Goal: Transaction & Acquisition: Purchase product/service

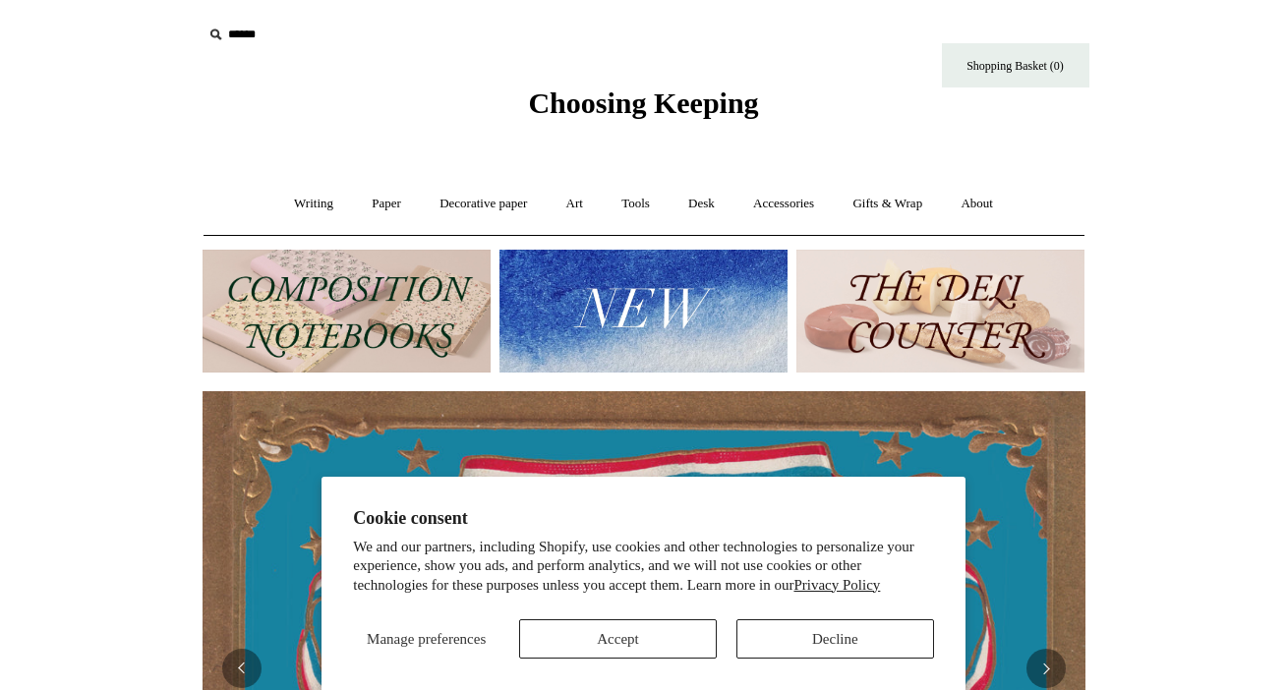
scroll to position [342, 0]
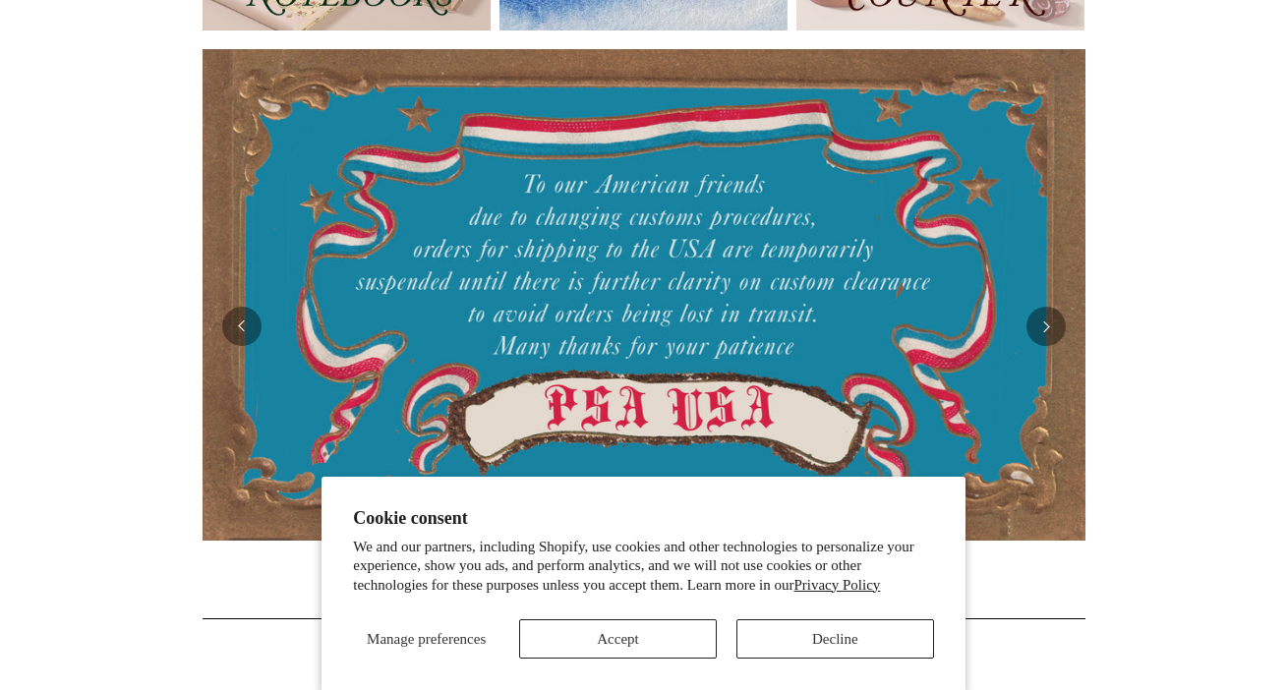
click at [651, 636] on button "Accept" at bounding box center [618, 638] width 198 height 39
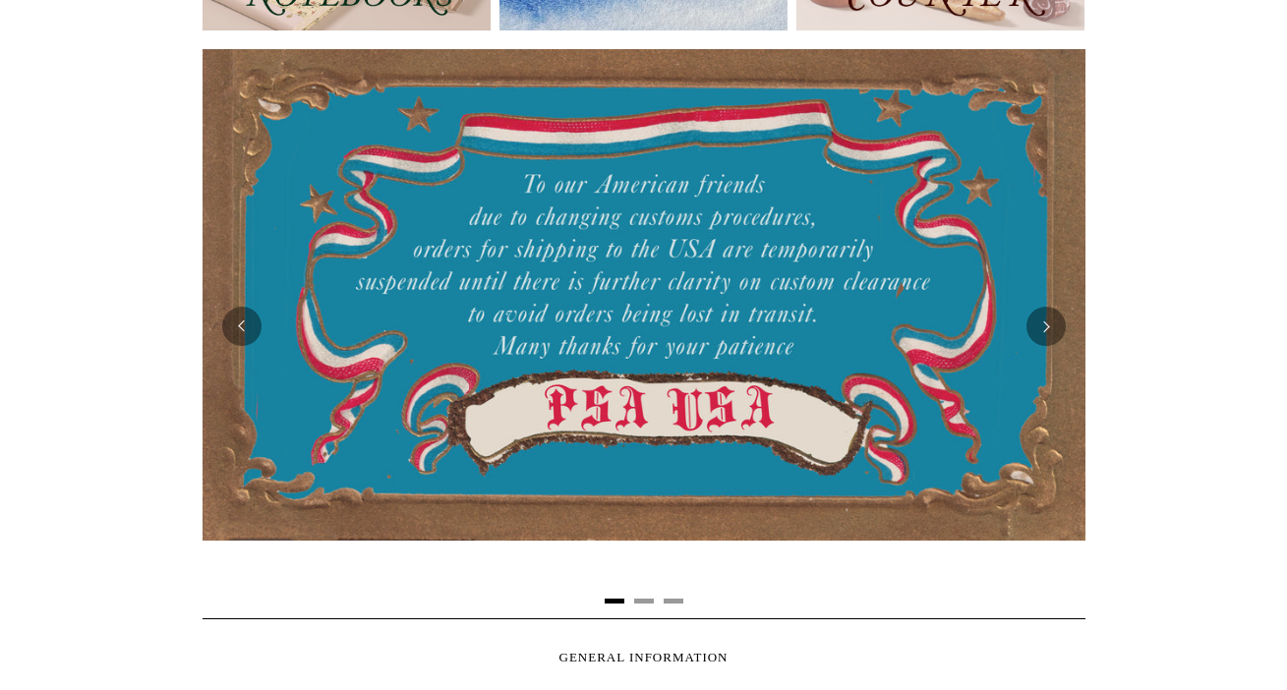
scroll to position [134, 0]
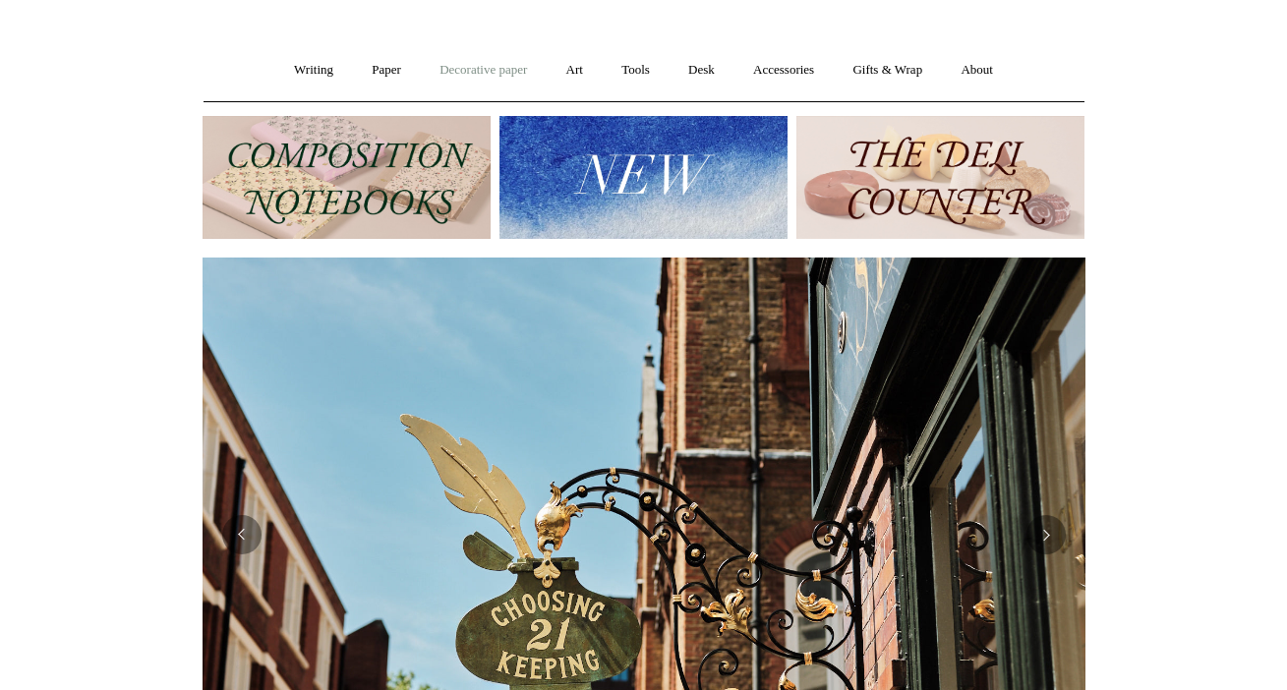
click at [481, 71] on link "Decorative paper +" at bounding box center [483, 70] width 123 height 52
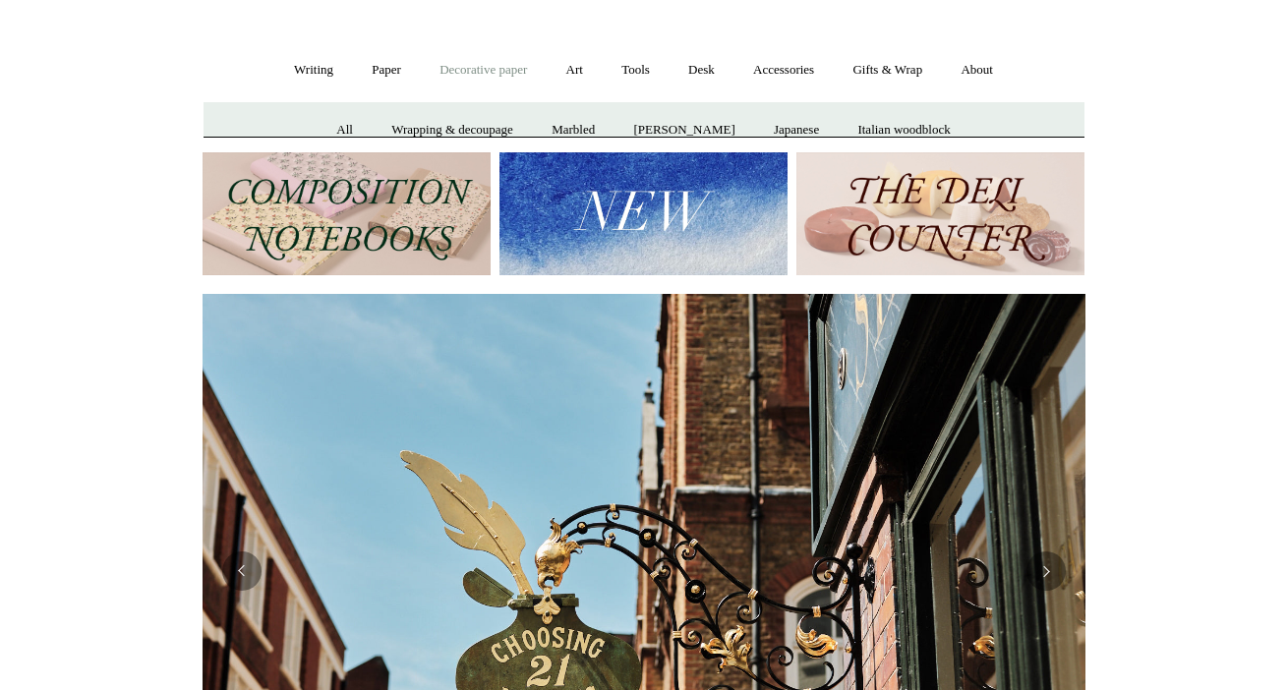
scroll to position [0, 883]
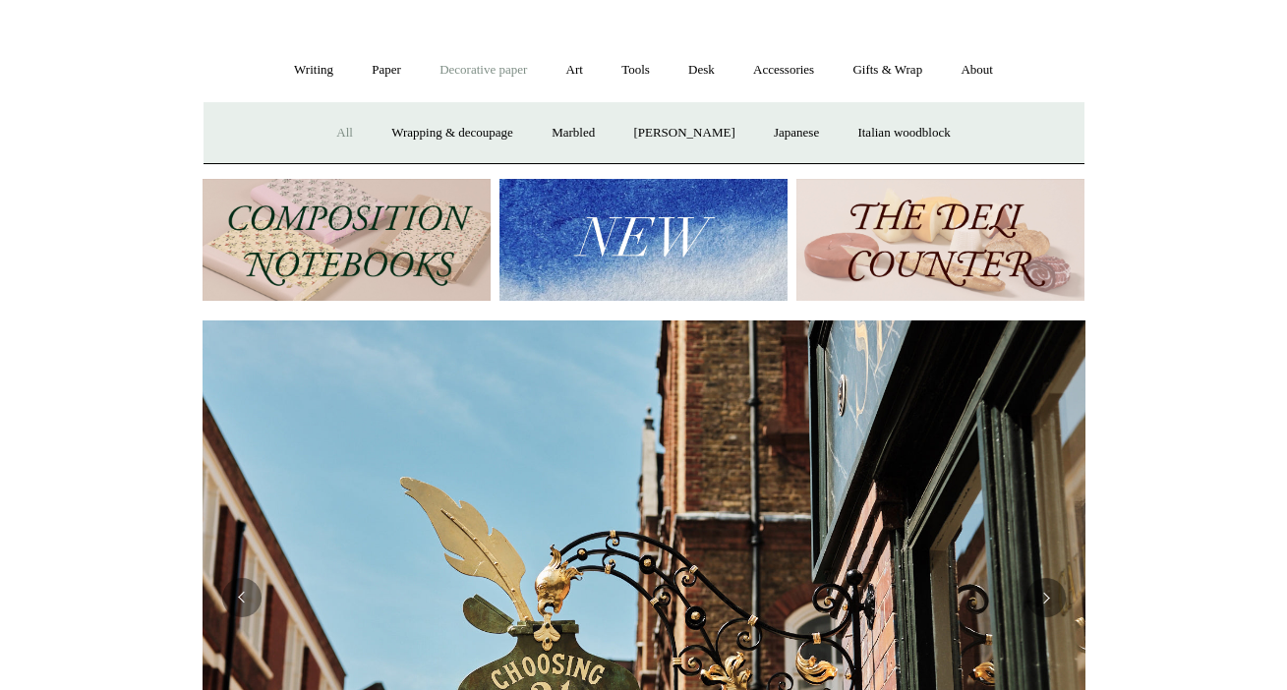
click at [336, 128] on link "All" at bounding box center [345, 133] width 52 height 52
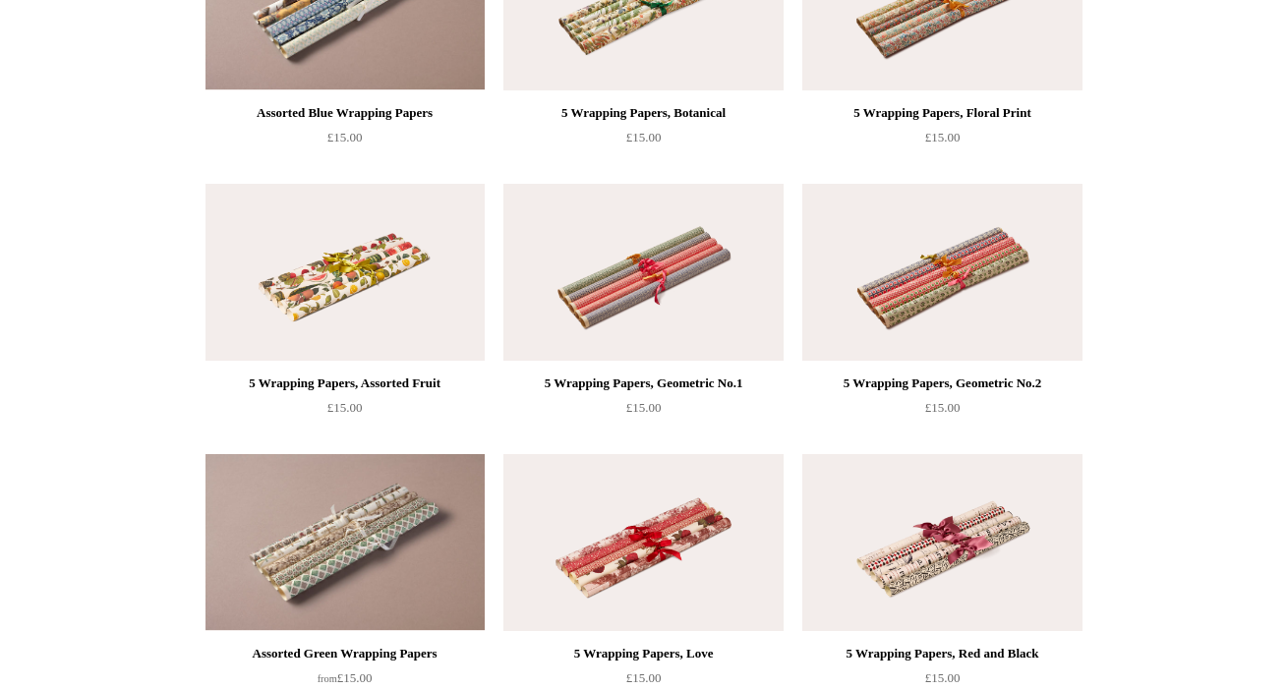
scroll to position [2772, 0]
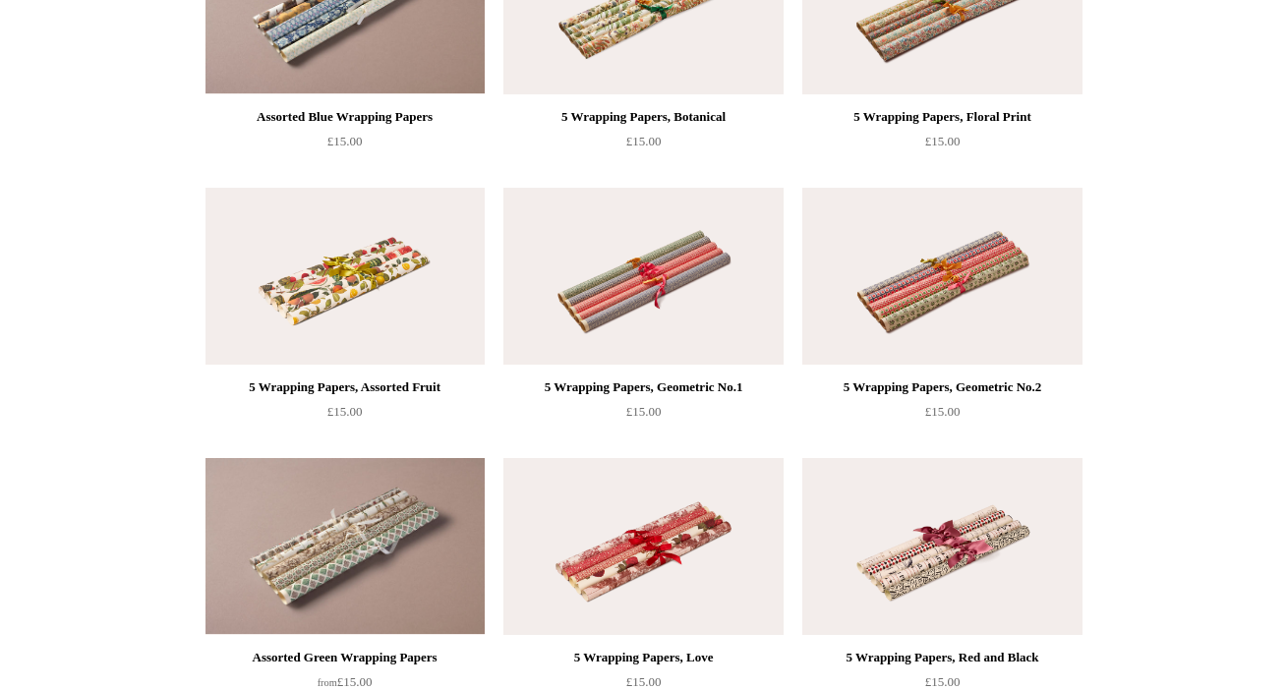
click at [968, 311] on img at bounding box center [941, 276] width 279 height 177
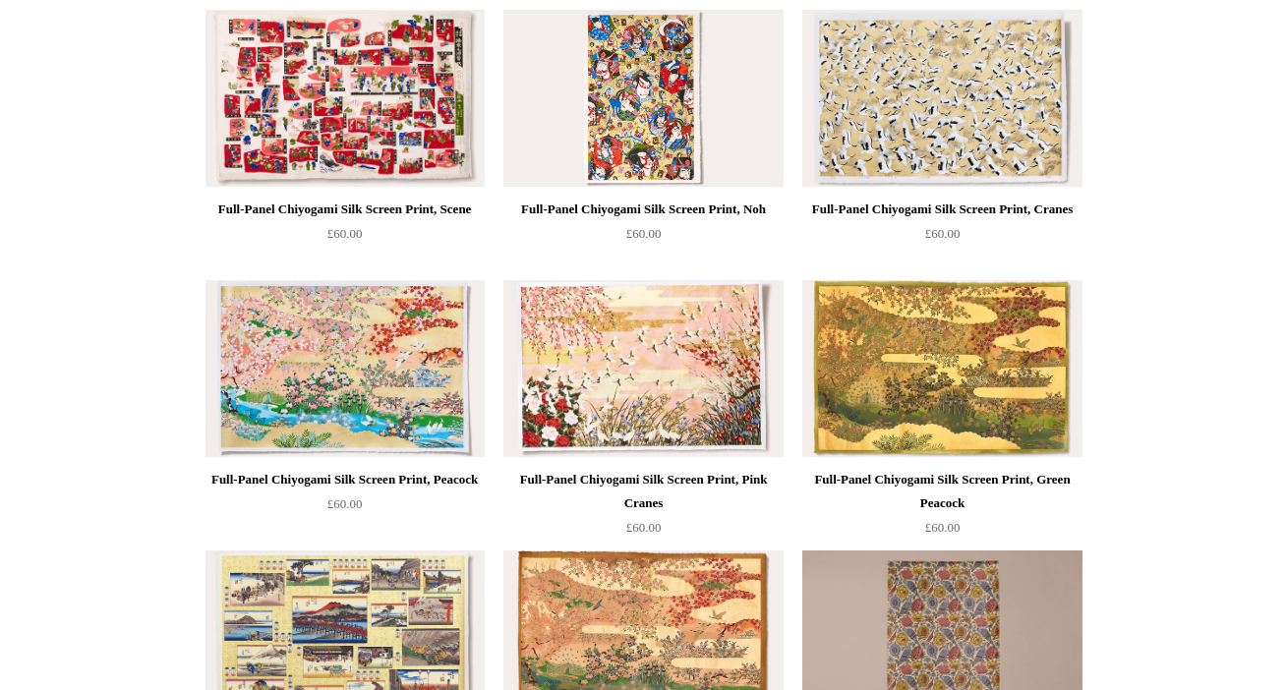
scroll to position [0, 0]
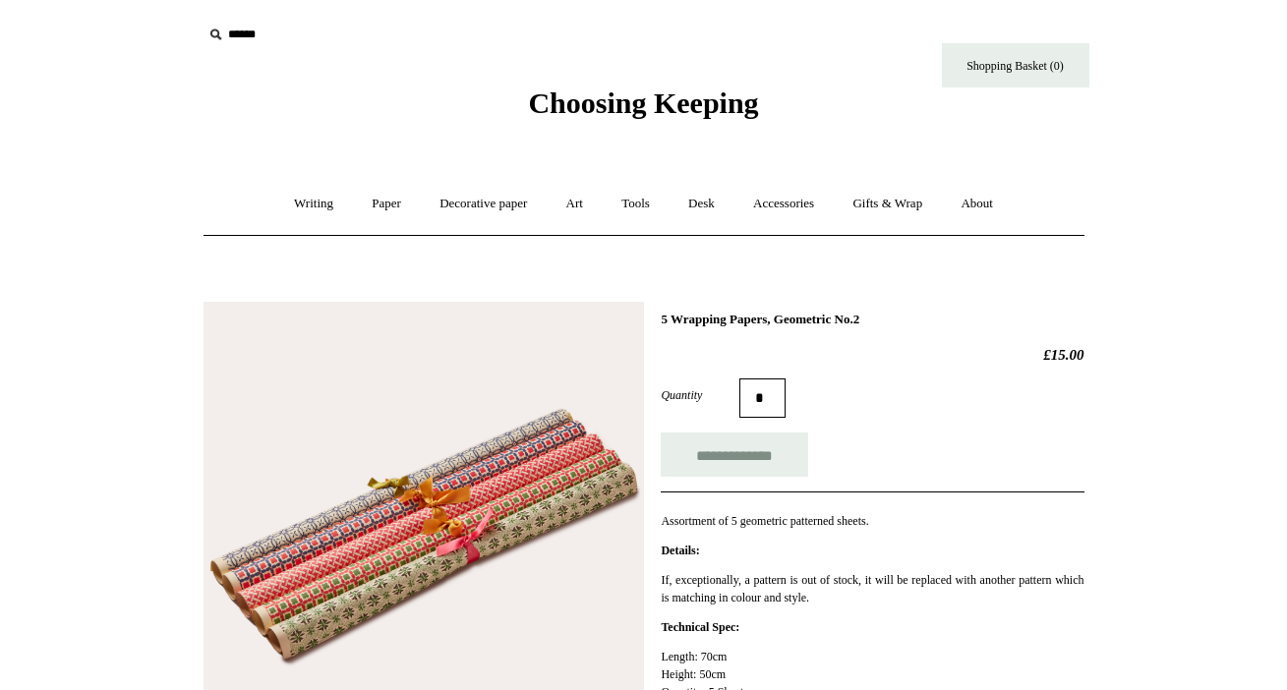
click at [384, 517] on img at bounding box center [424, 522] width 440 height 440
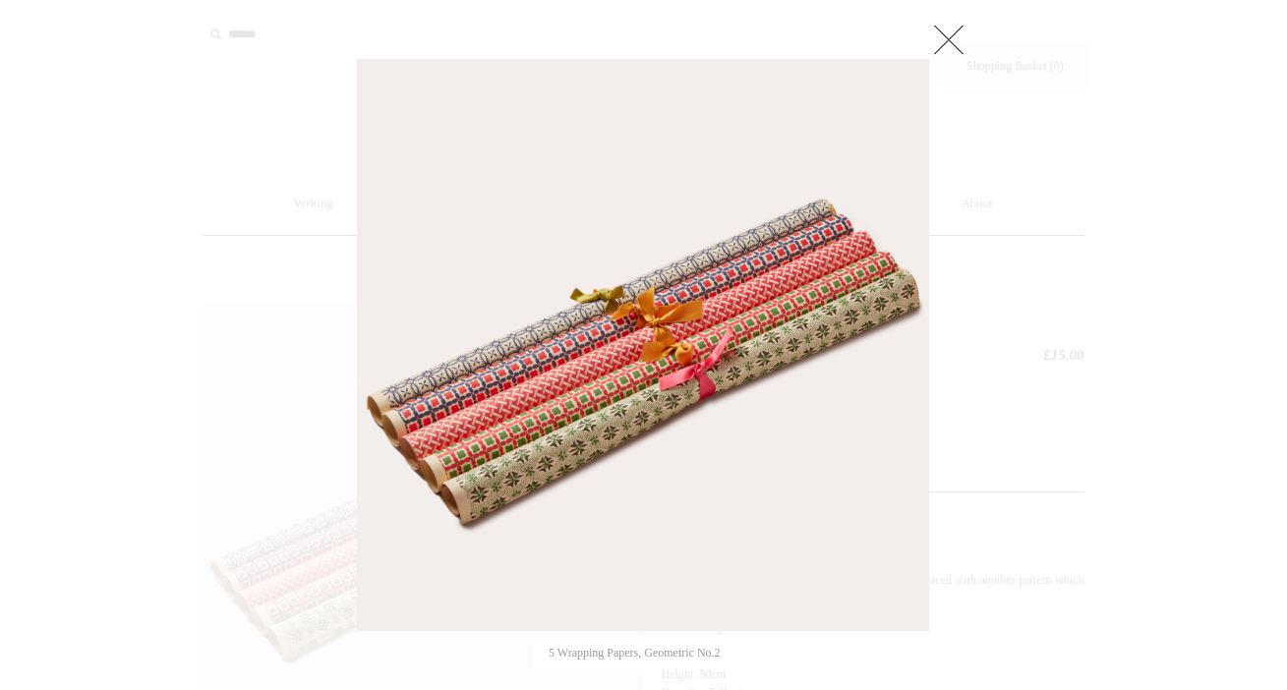
click at [1010, 315] on div at bounding box center [643, 698] width 1287 height 1396
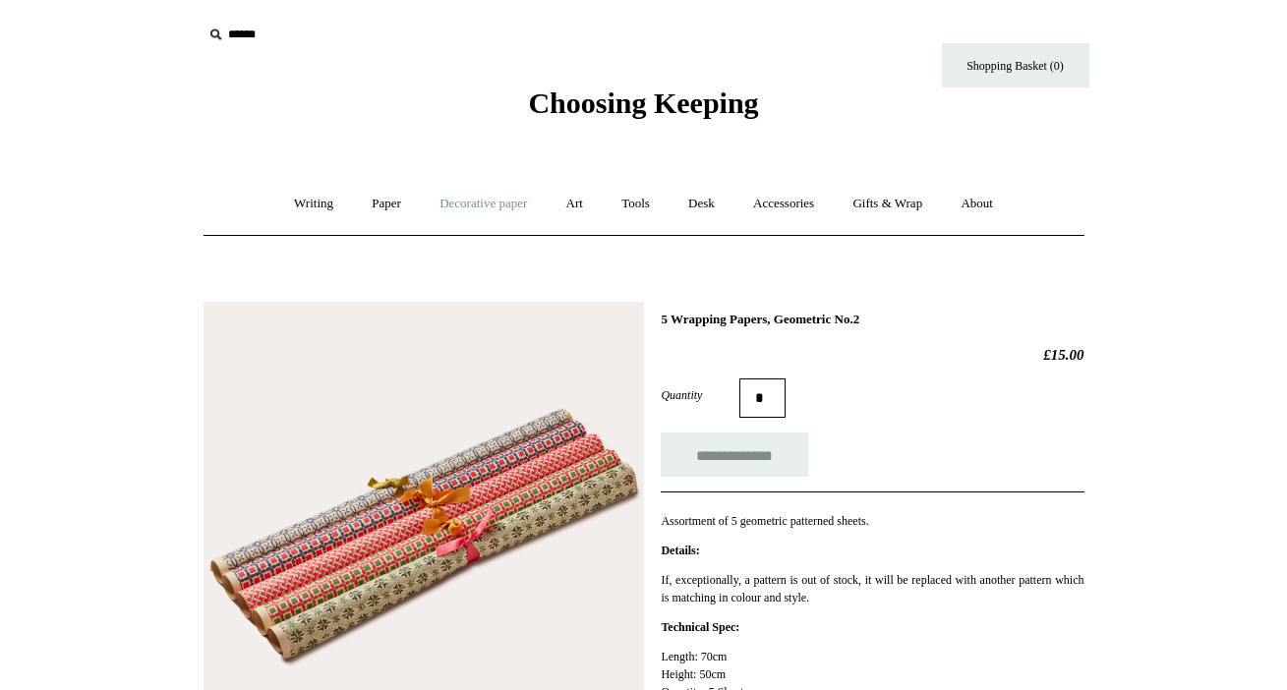
scroll to position [126, 0]
